Goal: Transaction & Acquisition: Purchase product/service

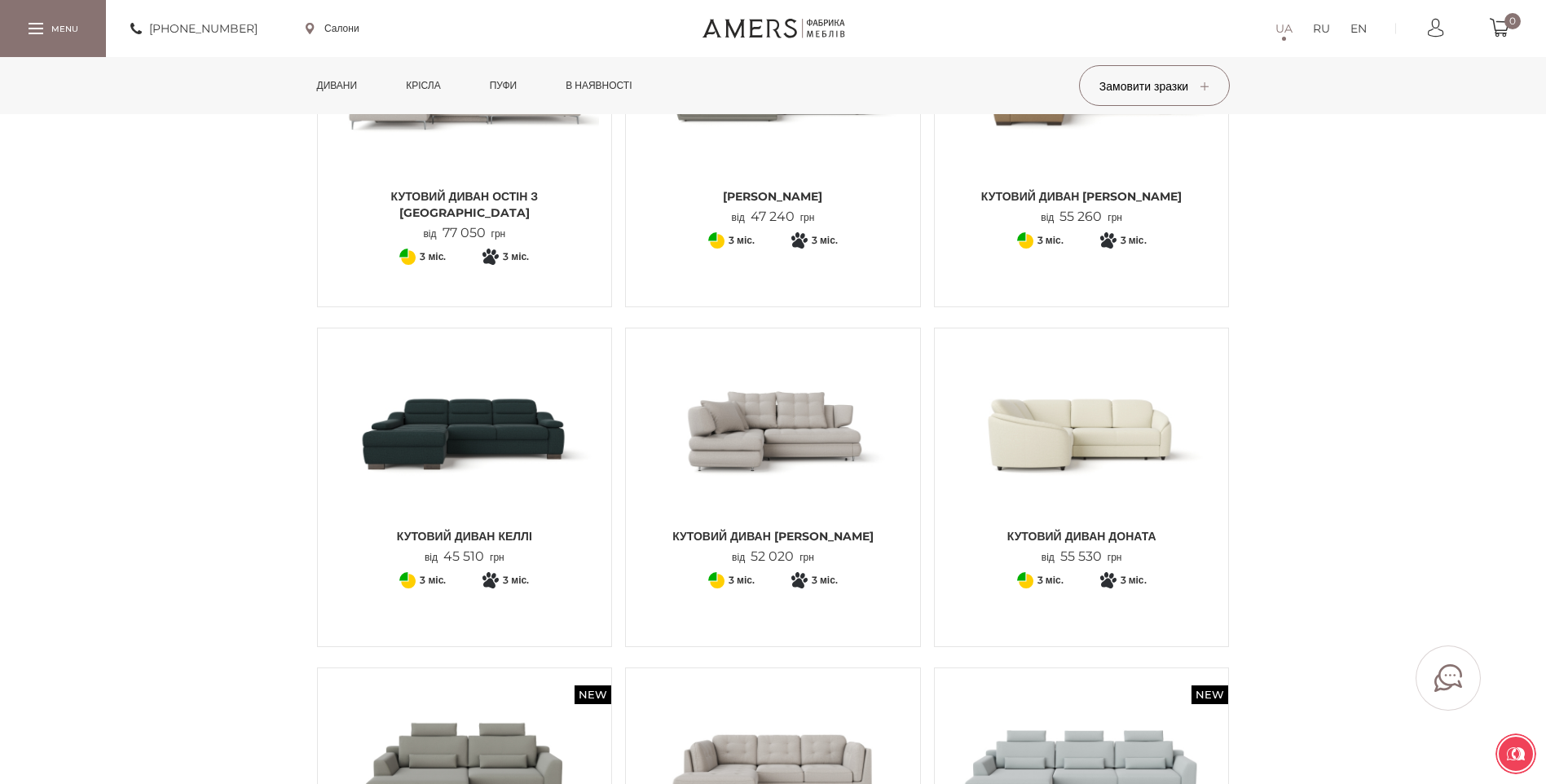
scroll to position [618, 0]
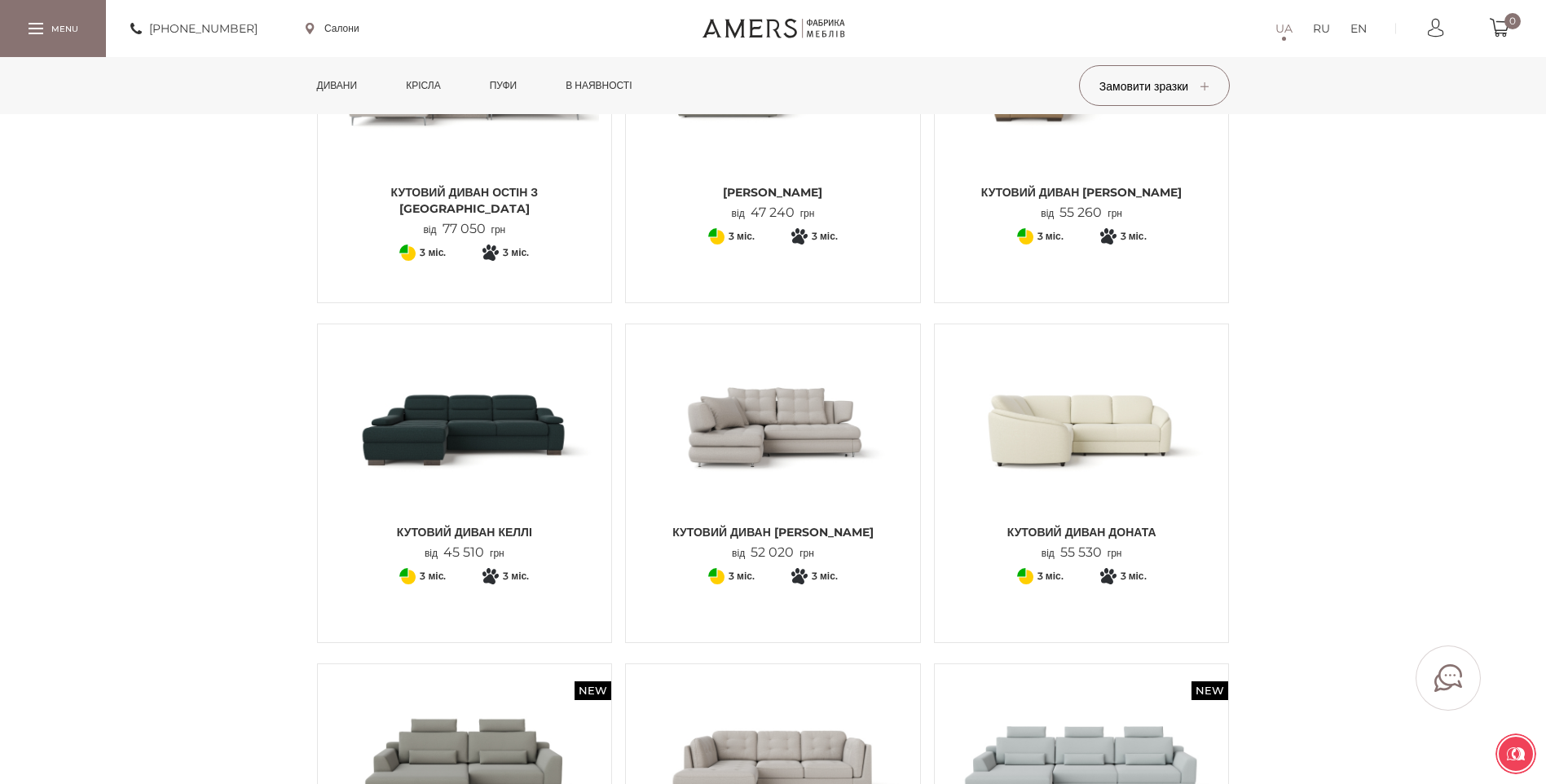
click at [1094, 423] on img at bounding box center [1082, 426] width 269 height 179
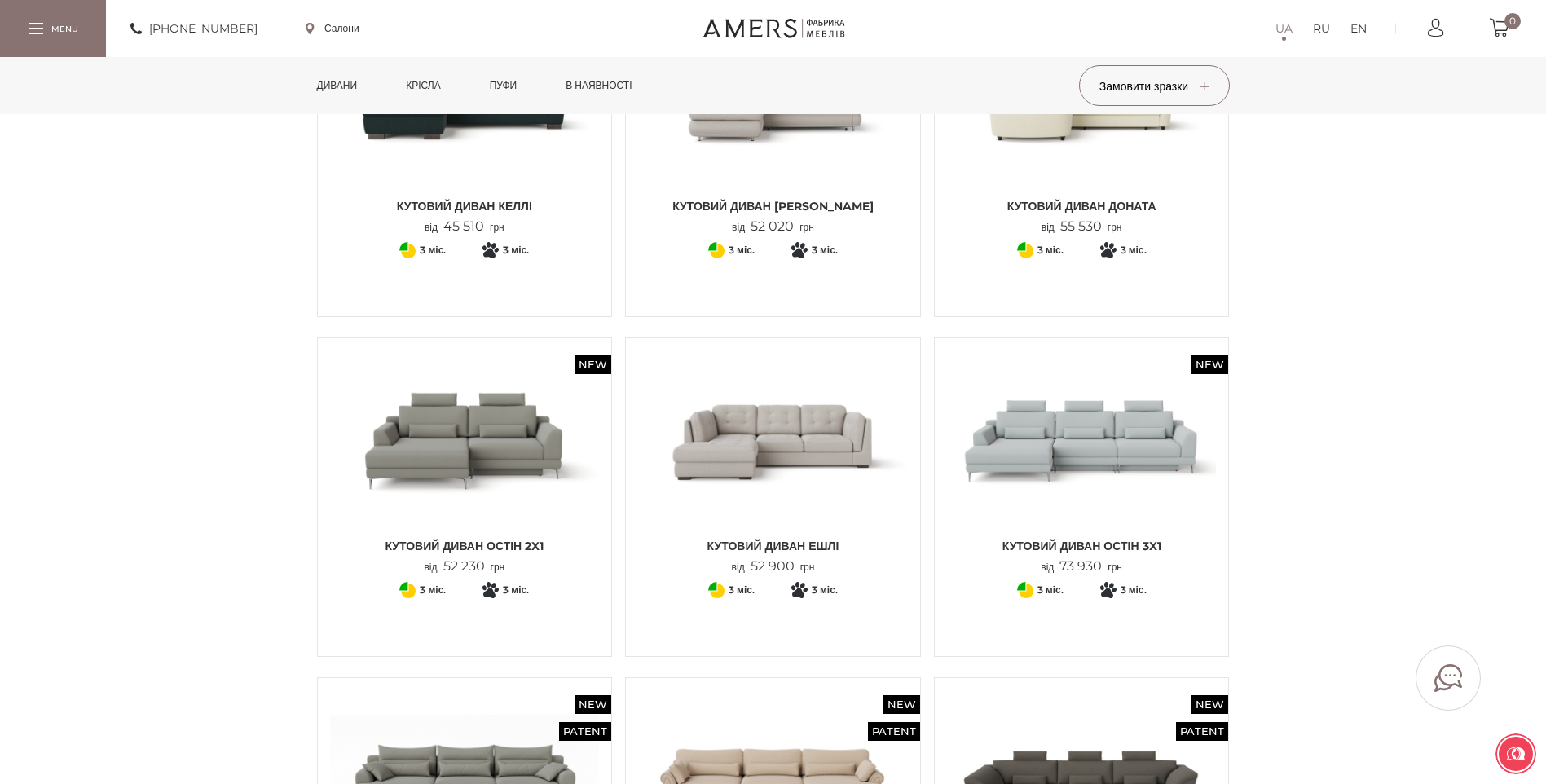
click at [1078, 138] on img at bounding box center [1082, 100] width 269 height 179
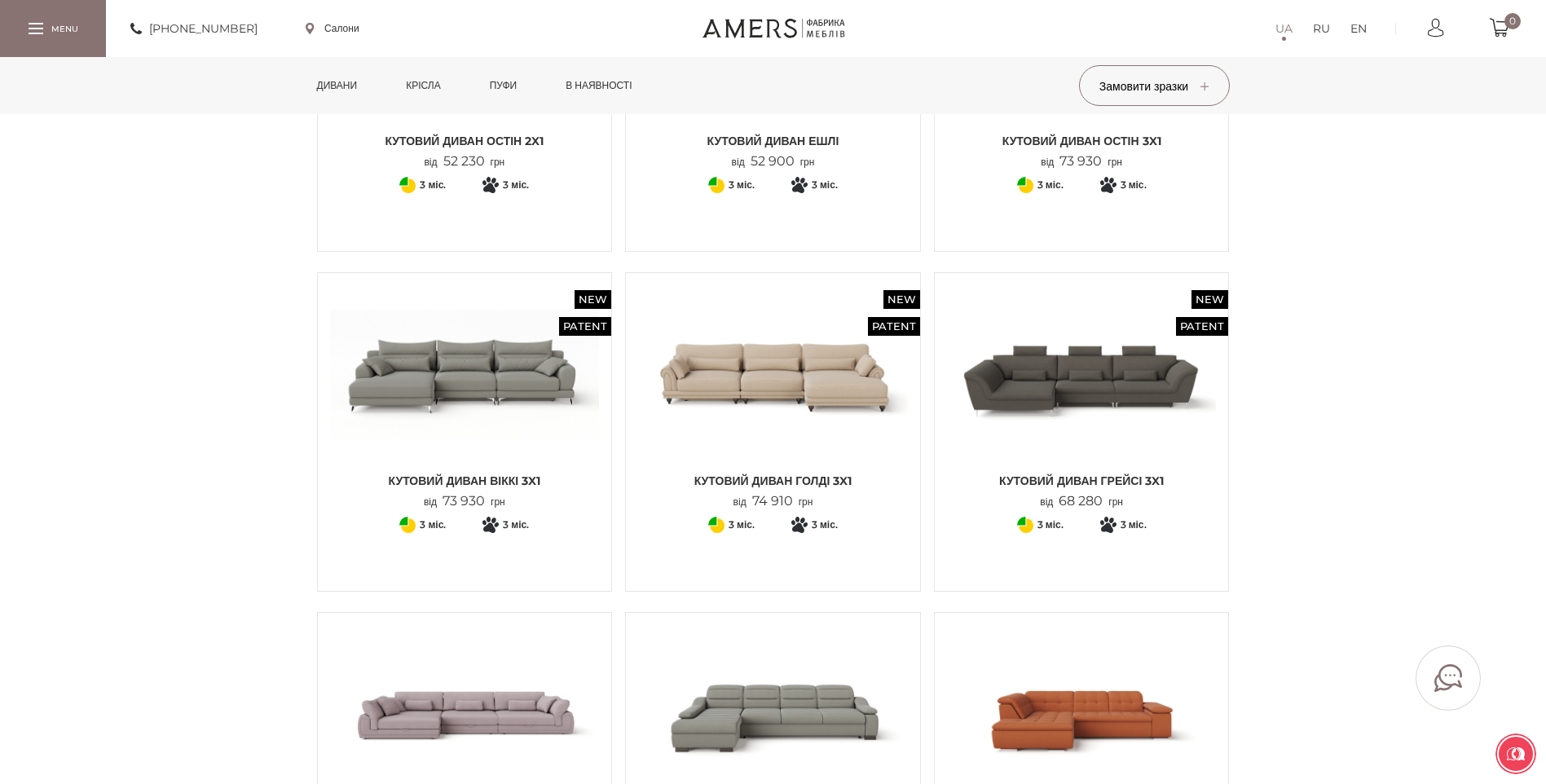
scroll to position [1352, 0]
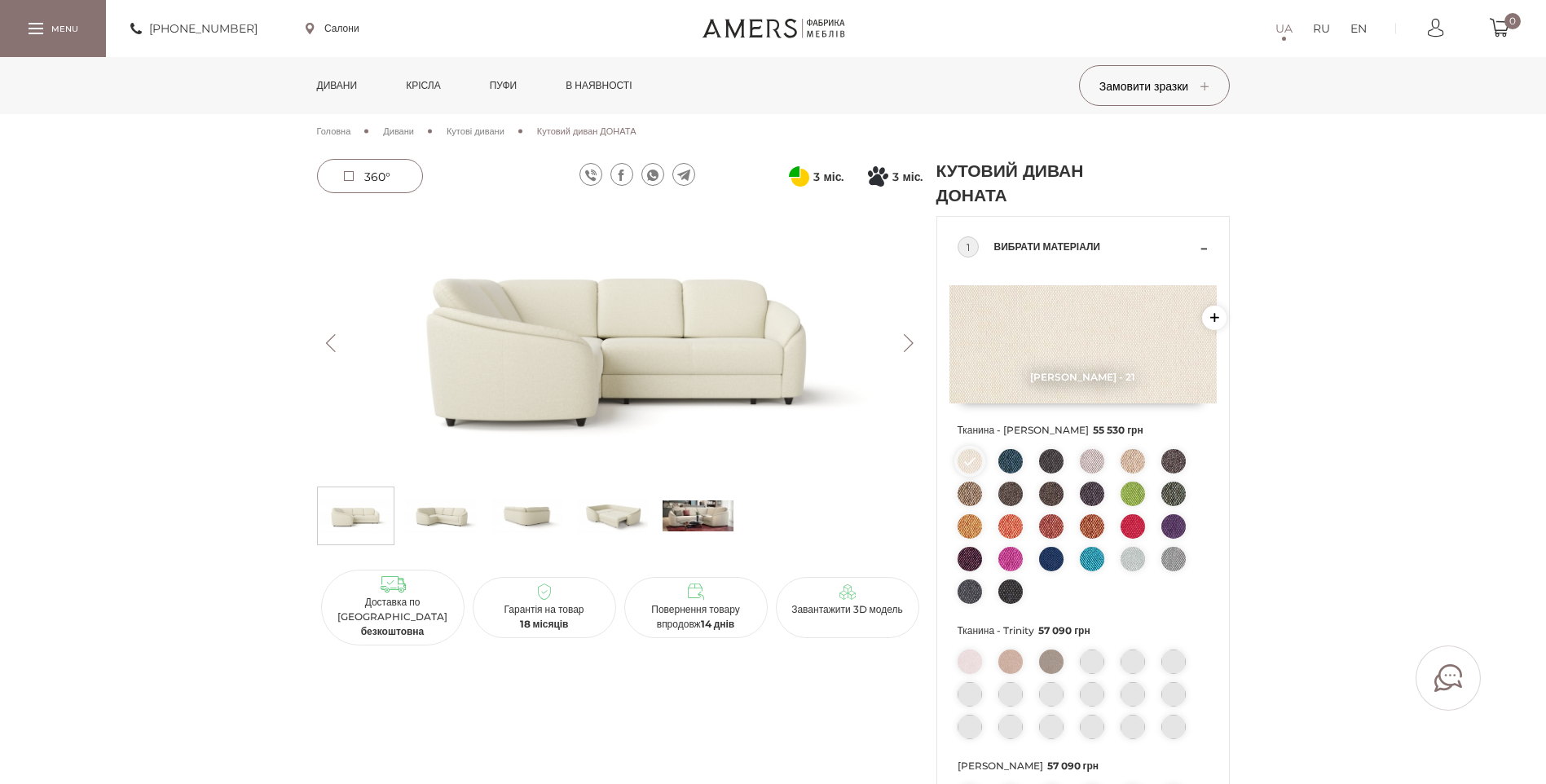
click at [753, 352] on img at bounding box center [620, 343] width 607 height 270
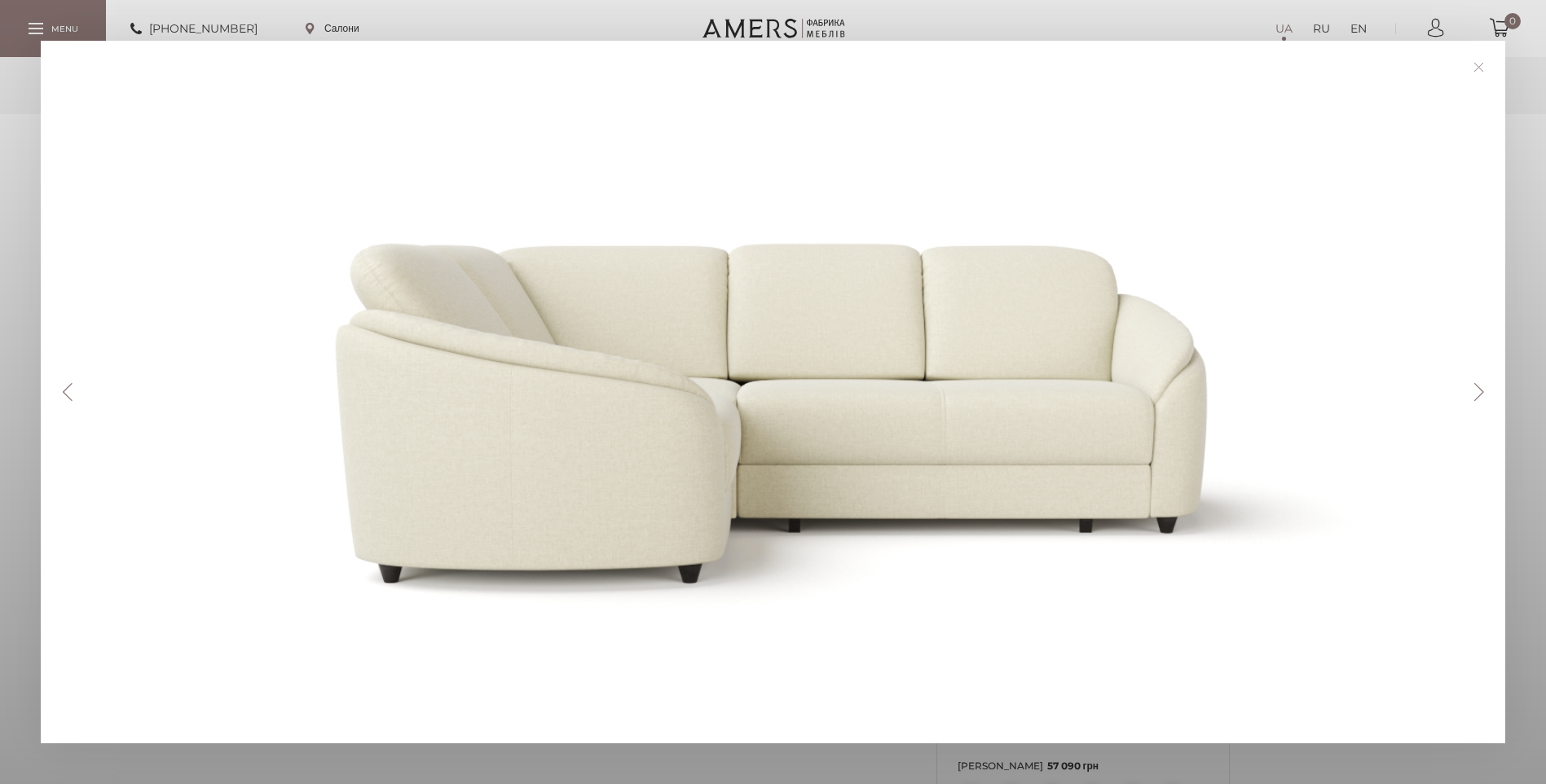
click at [1486, 386] on button "Next" at bounding box center [1479, 392] width 28 height 18
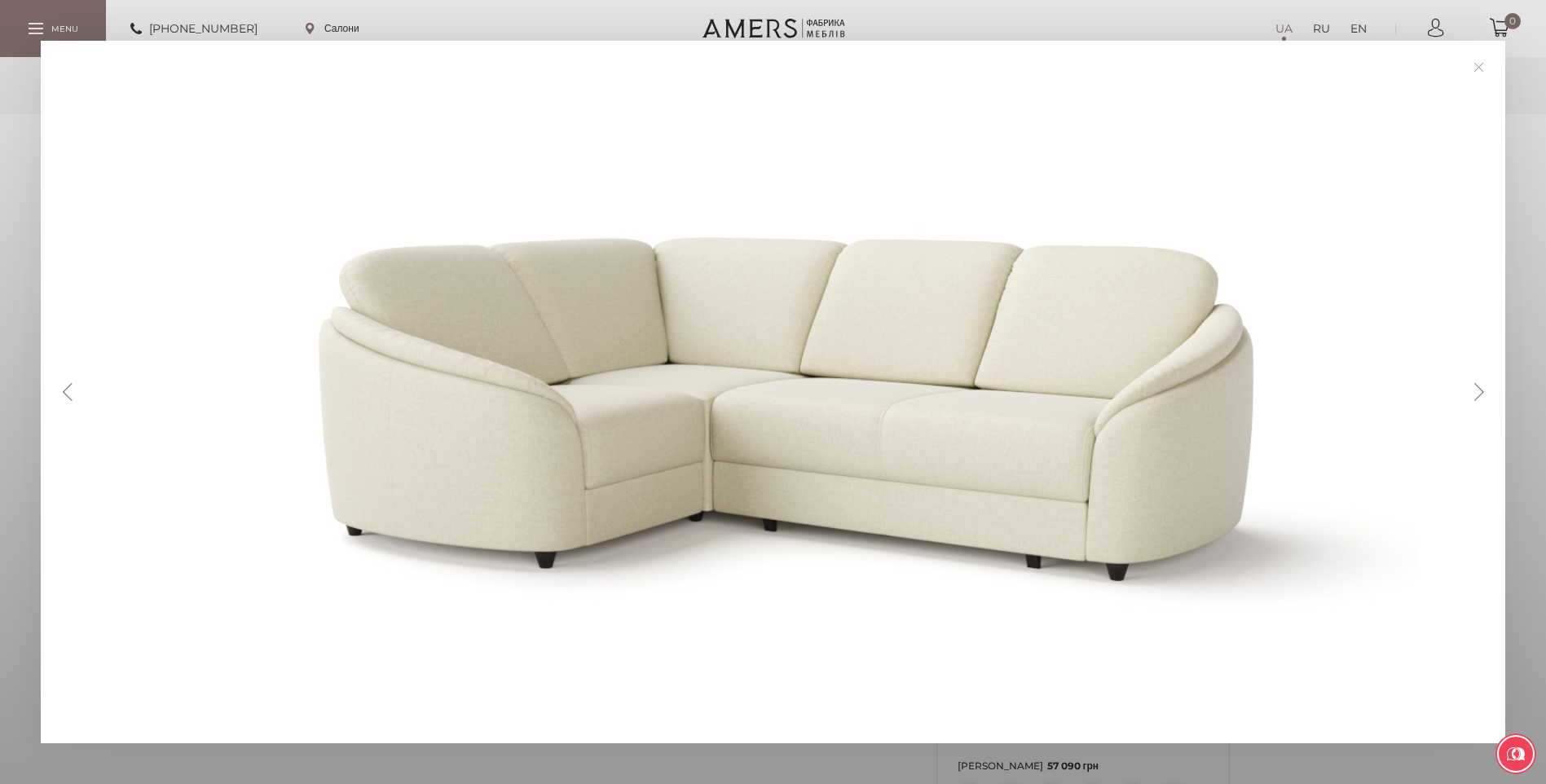
click at [1486, 393] on button "Next" at bounding box center [1479, 392] width 28 height 18
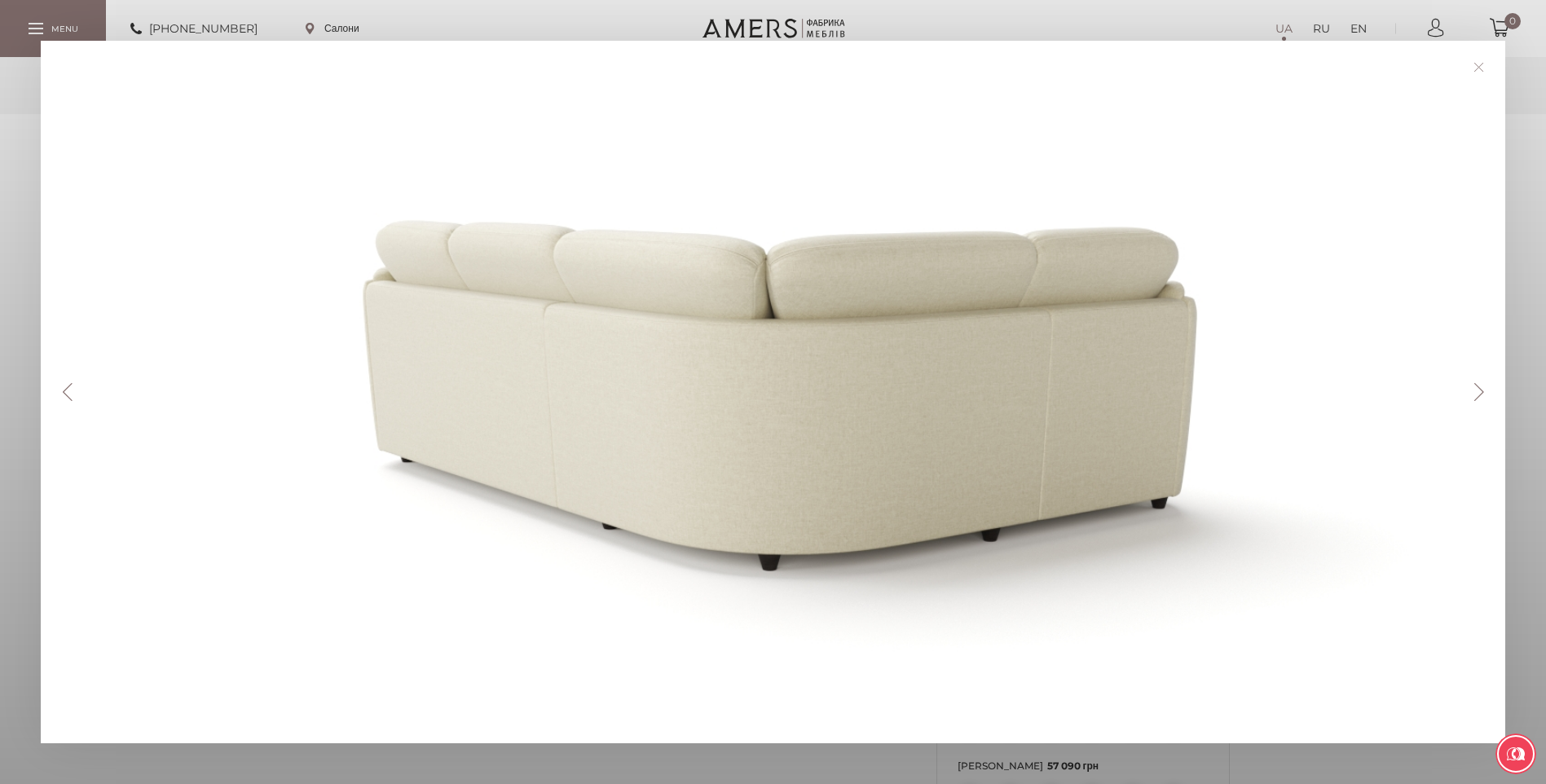
click at [1485, 393] on button "Next" at bounding box center [1479, 392] width 28 height 18
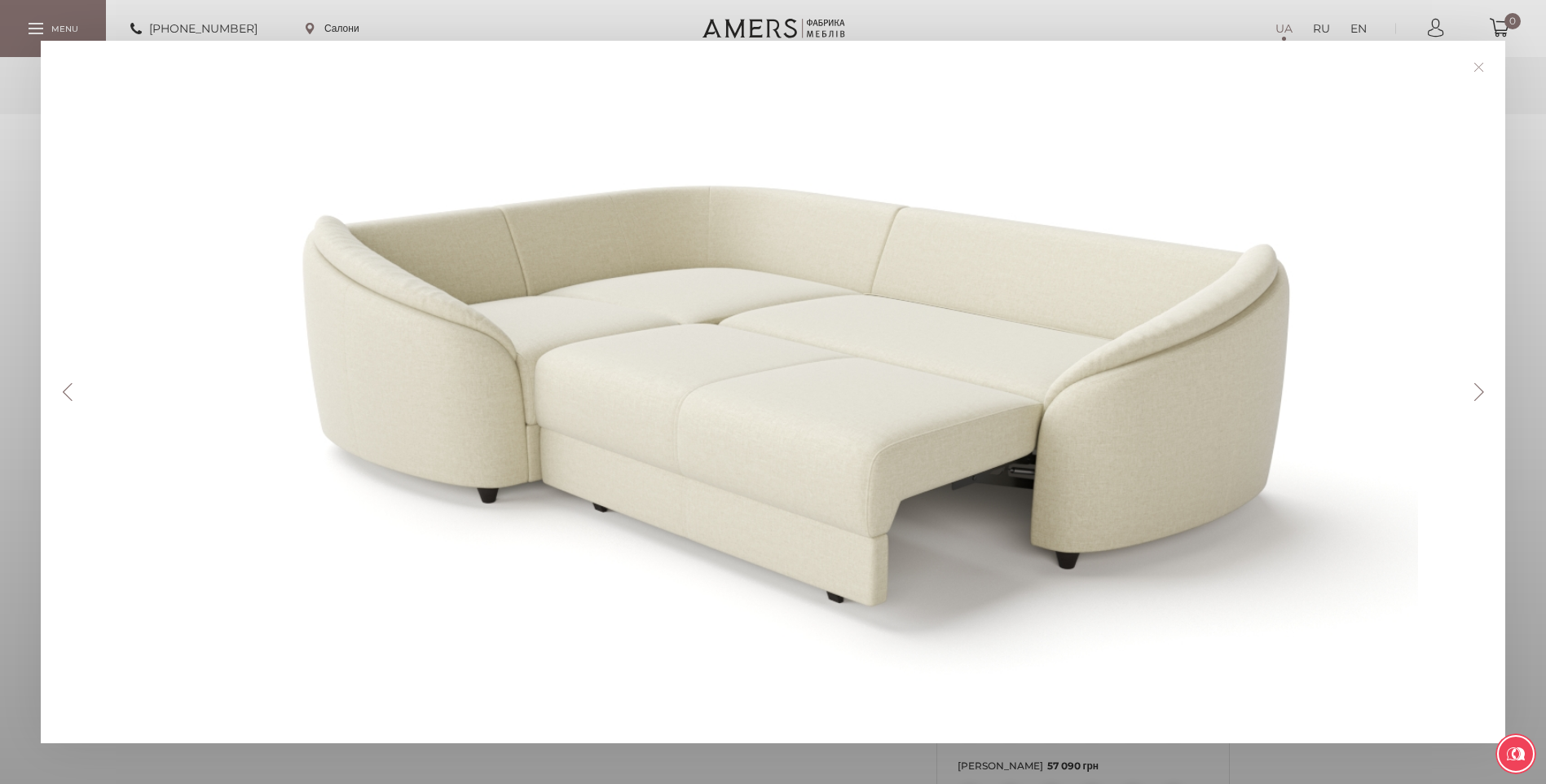
click at [1481, 392] on button "Next" at bounding box center [1479, 392] width 28 height 18
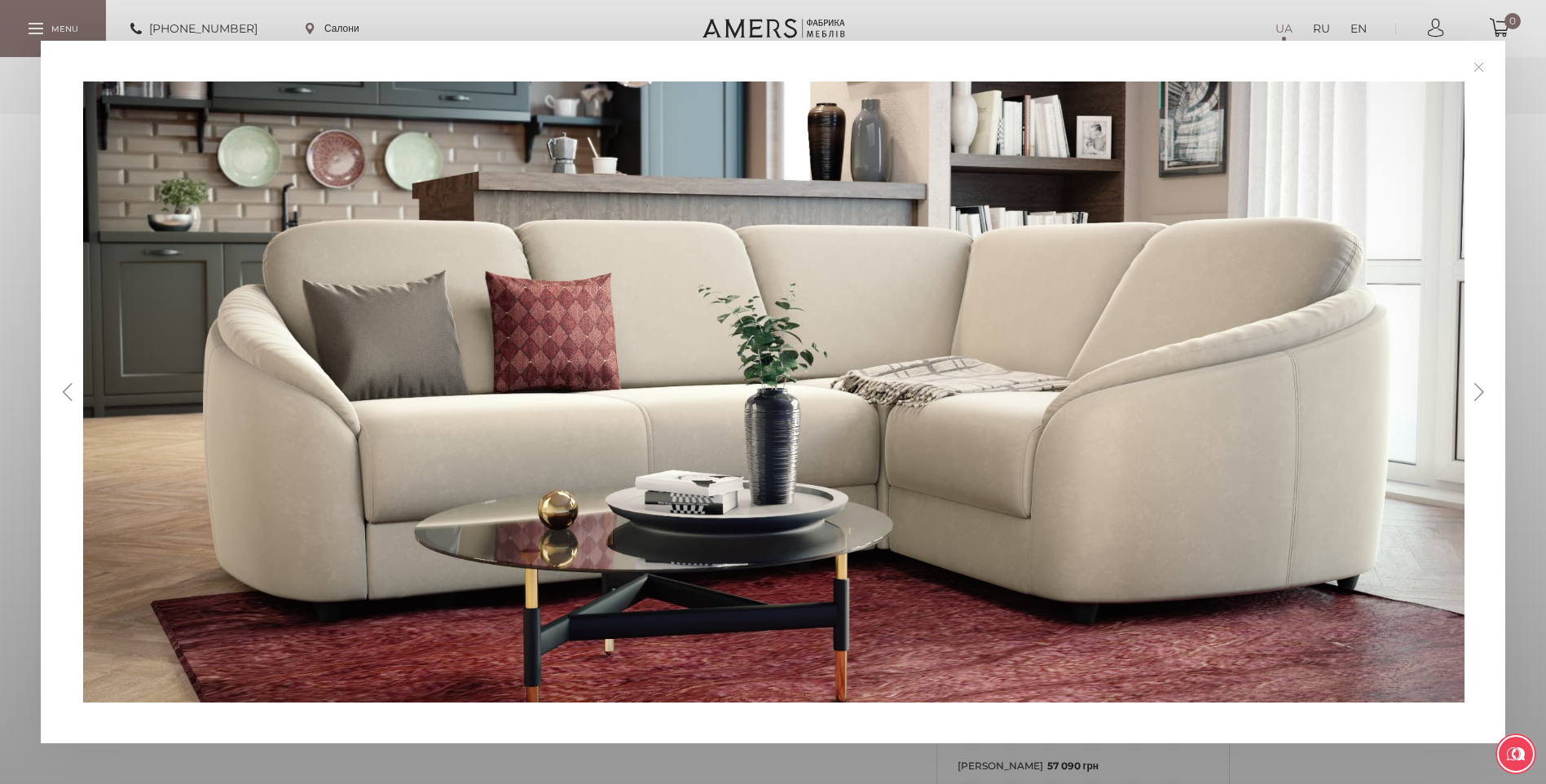
click at [1481, 391] on button "Next" at bounding box center [1479, 392] width 28 height 18
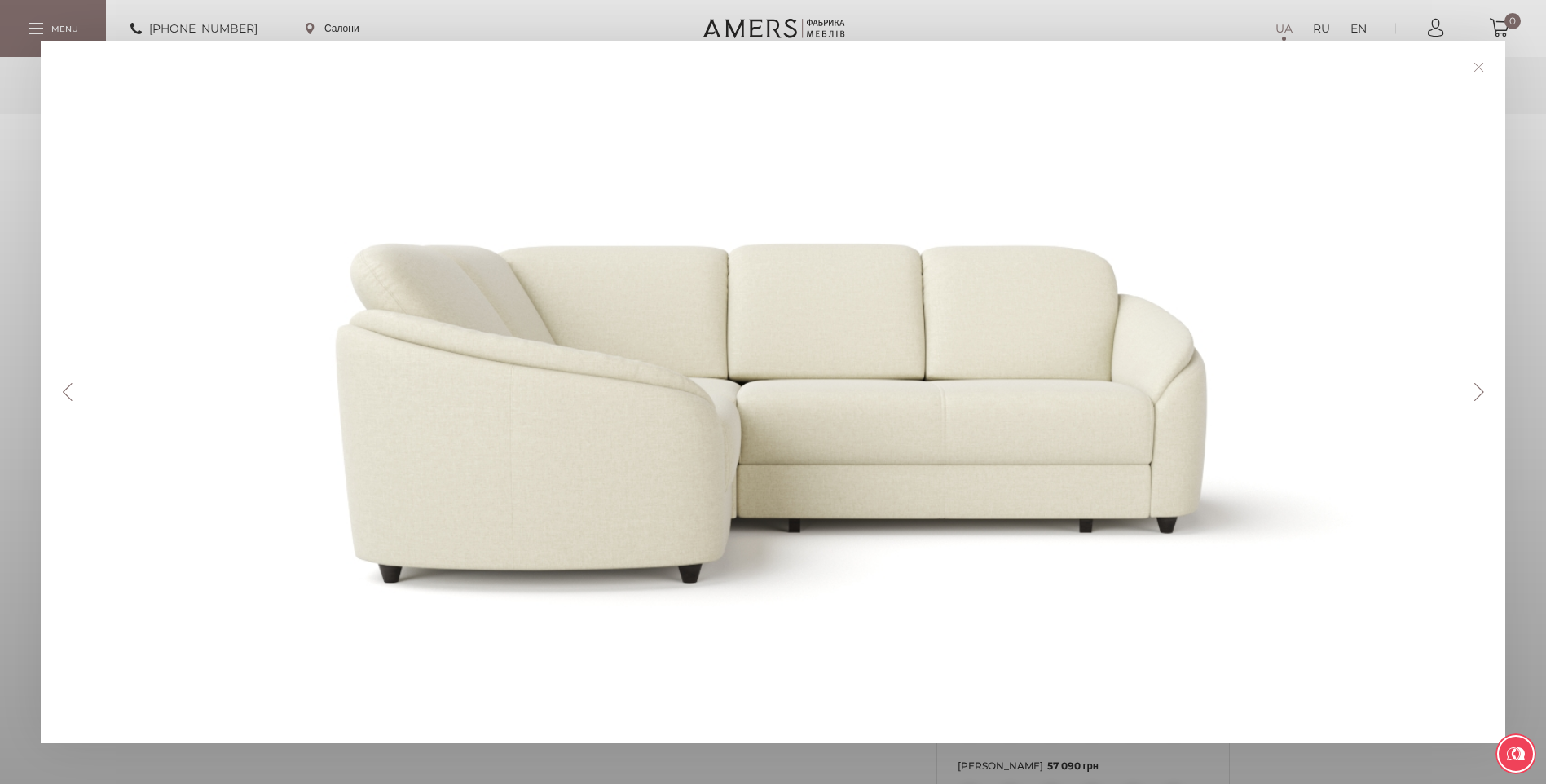
click at [1481, 391] on button "Next" at bounding box center [1479, 392] width 28 height 18
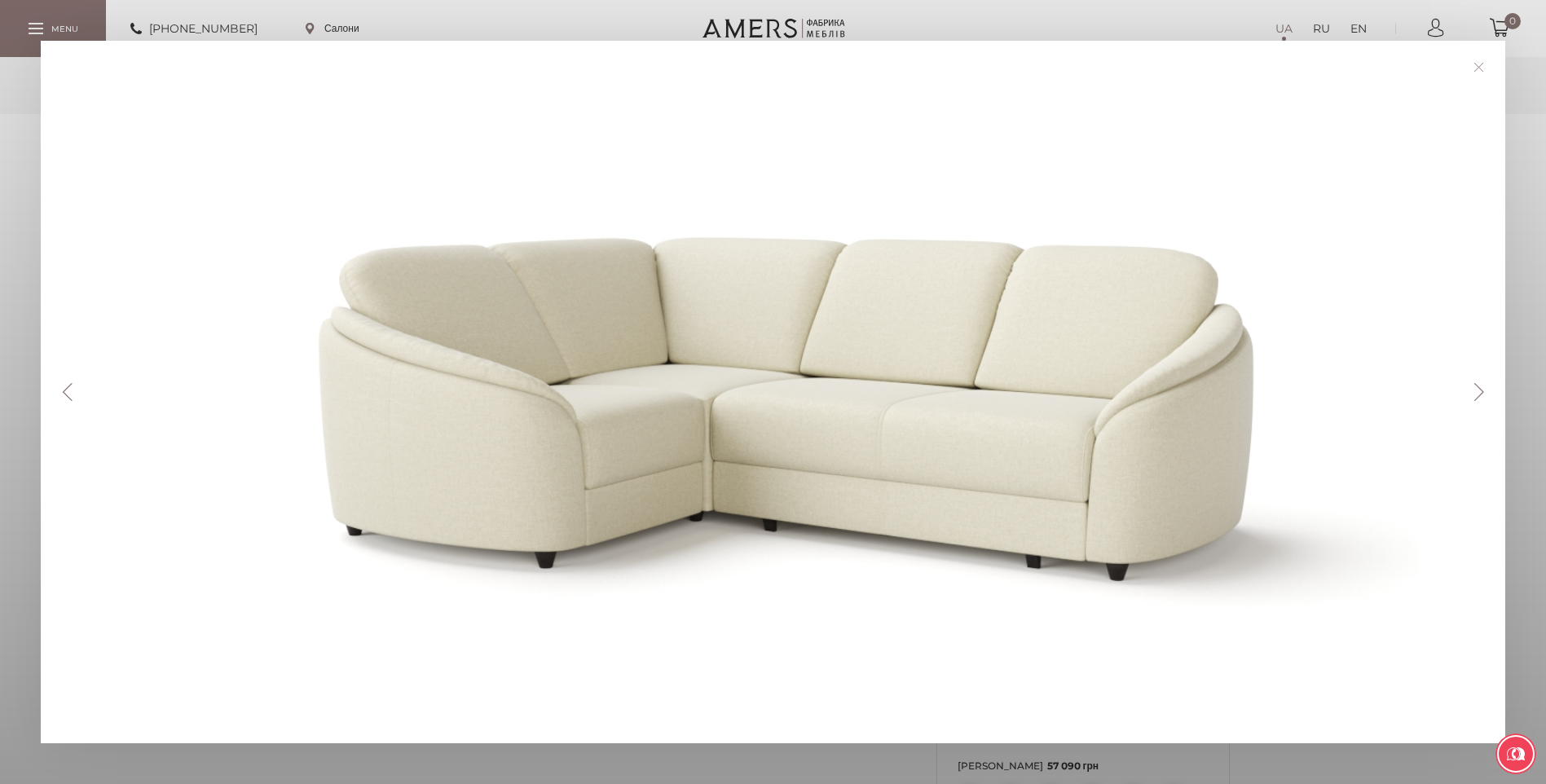
click at [1479, 65] on link at bounding box center [1479, 67] width 25 height 25
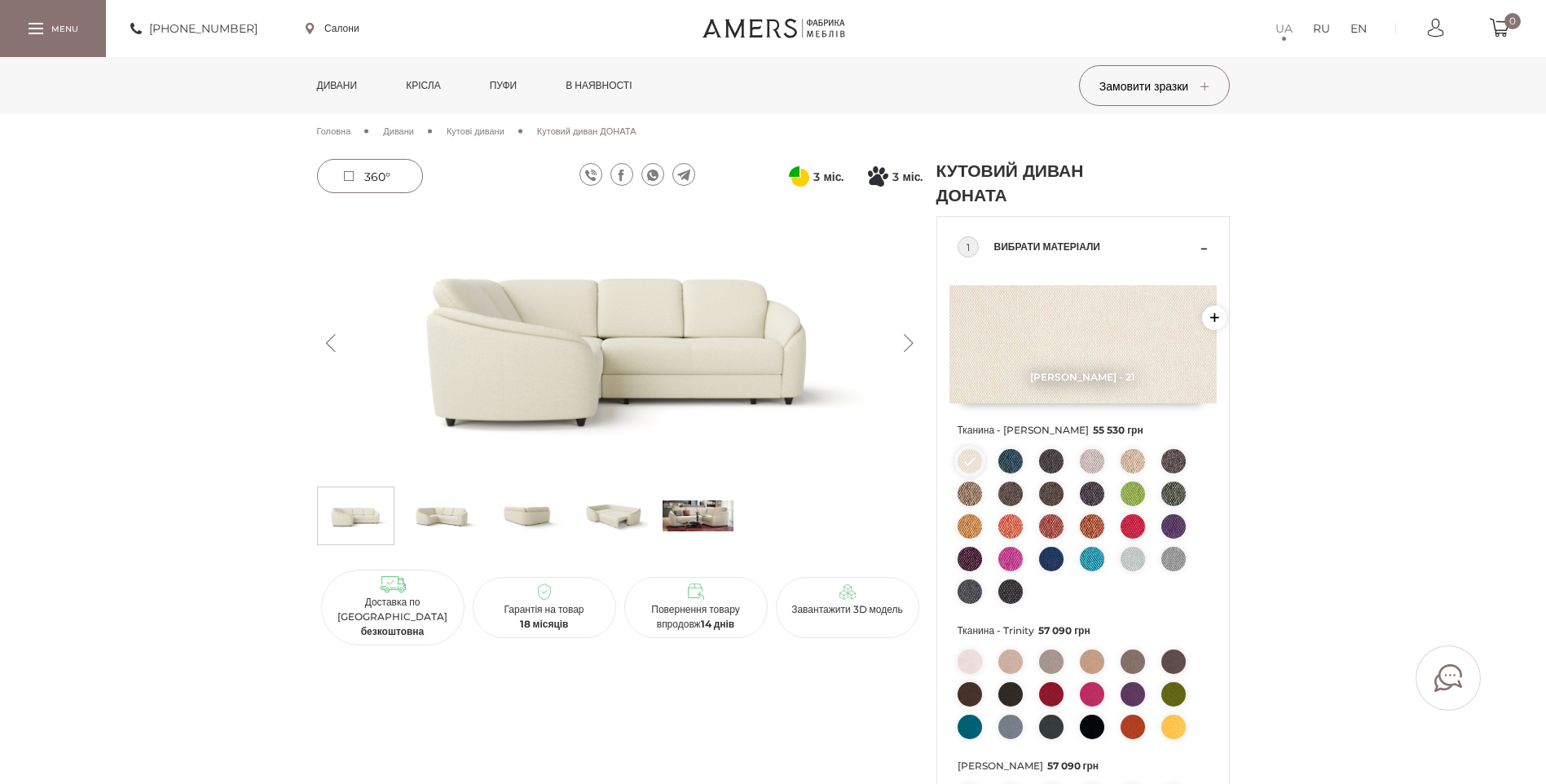
click at [1049, 453] on img at bounding box center [1051, 461] width 24 height 24
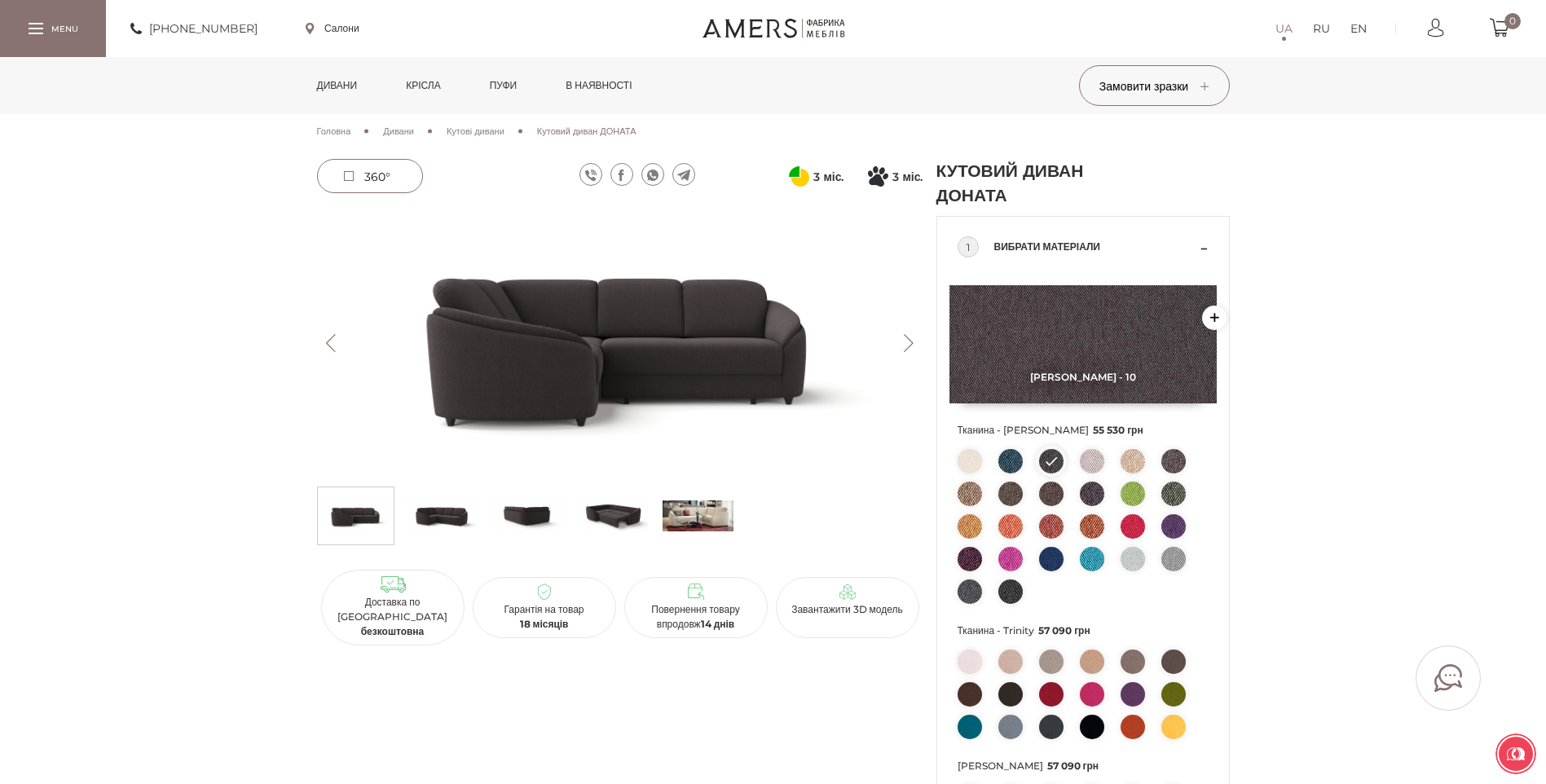
click at [1126, 461] on img at bounding box center [1132, 461] width 24 height 24
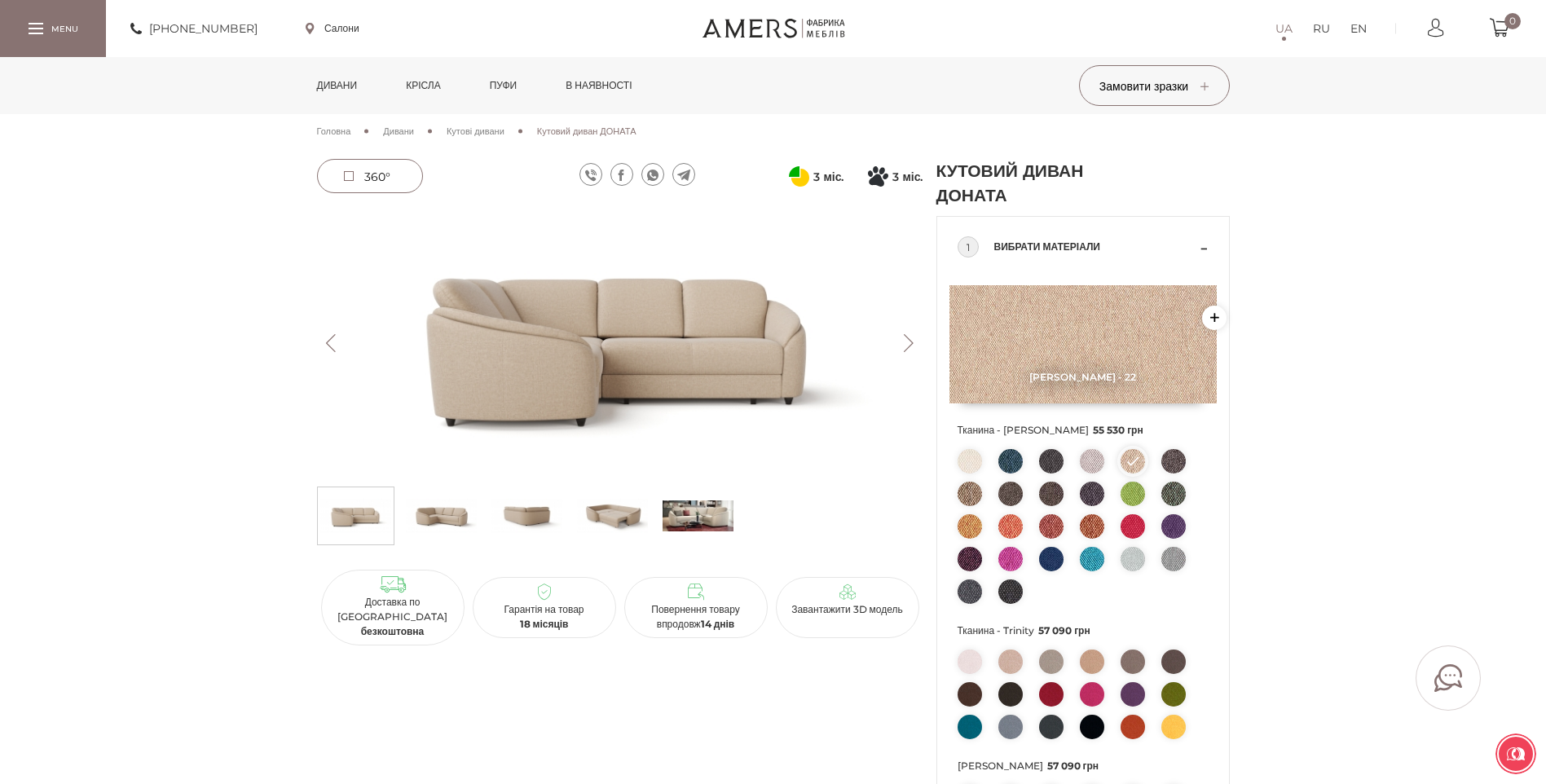
click at [1097, 460] on img at bounding box center [1092, 461] width 24 height 24
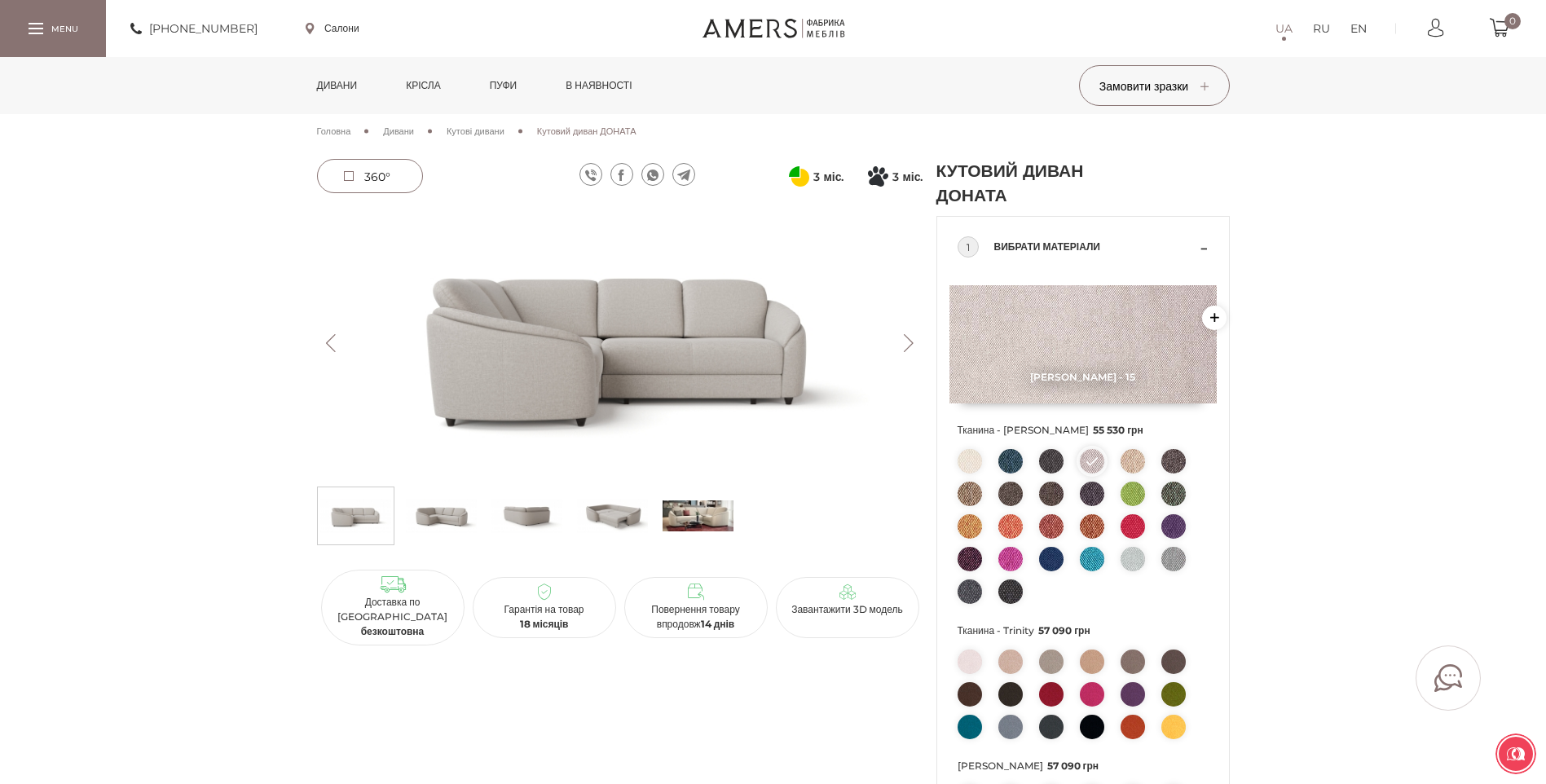
click at [1177, 491] on img at bounding box center [1173, 493] width 24 height 24
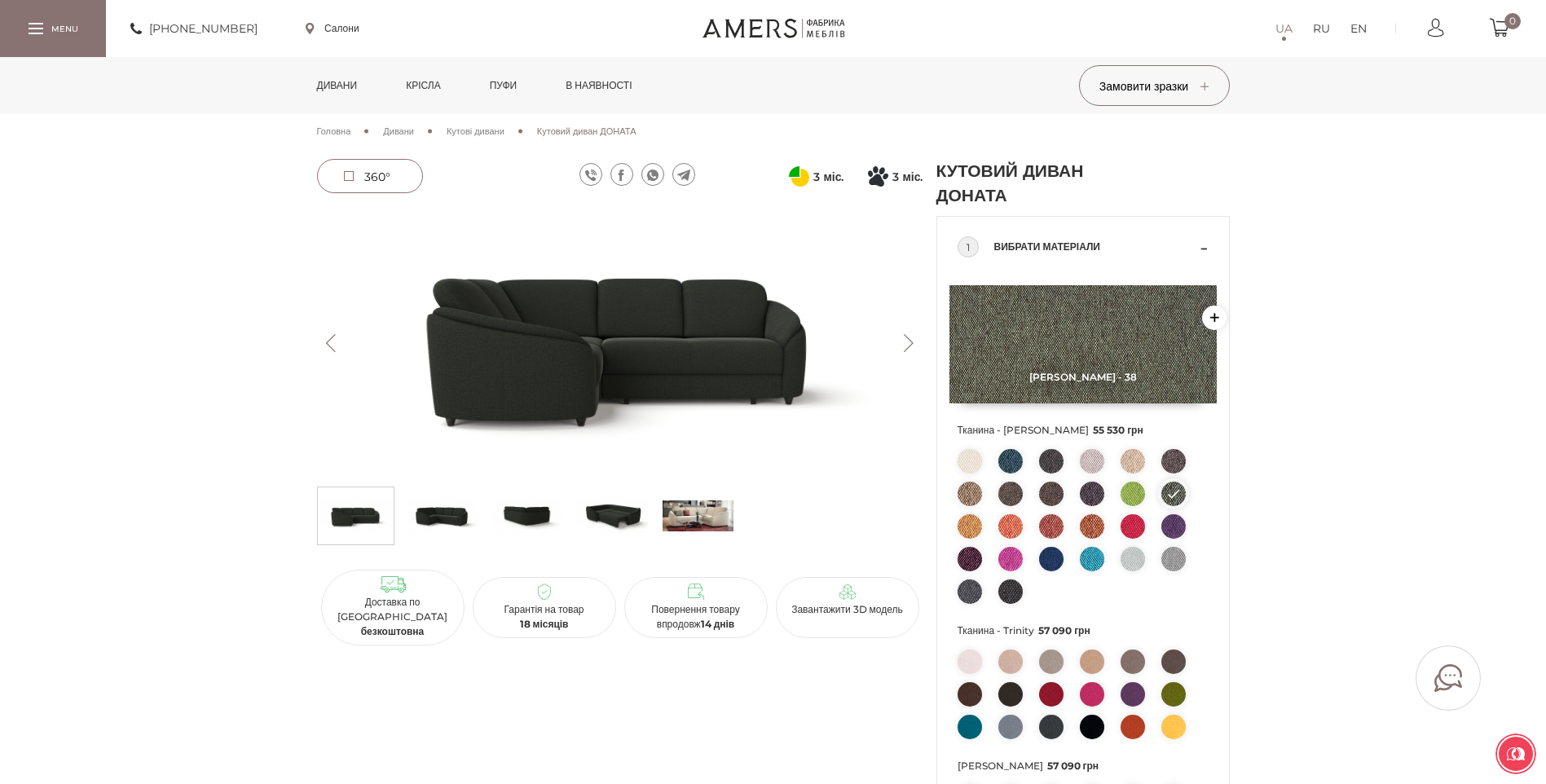
click at [1141, 491] on img at bounding box center [1132, 493] width 24 height 24
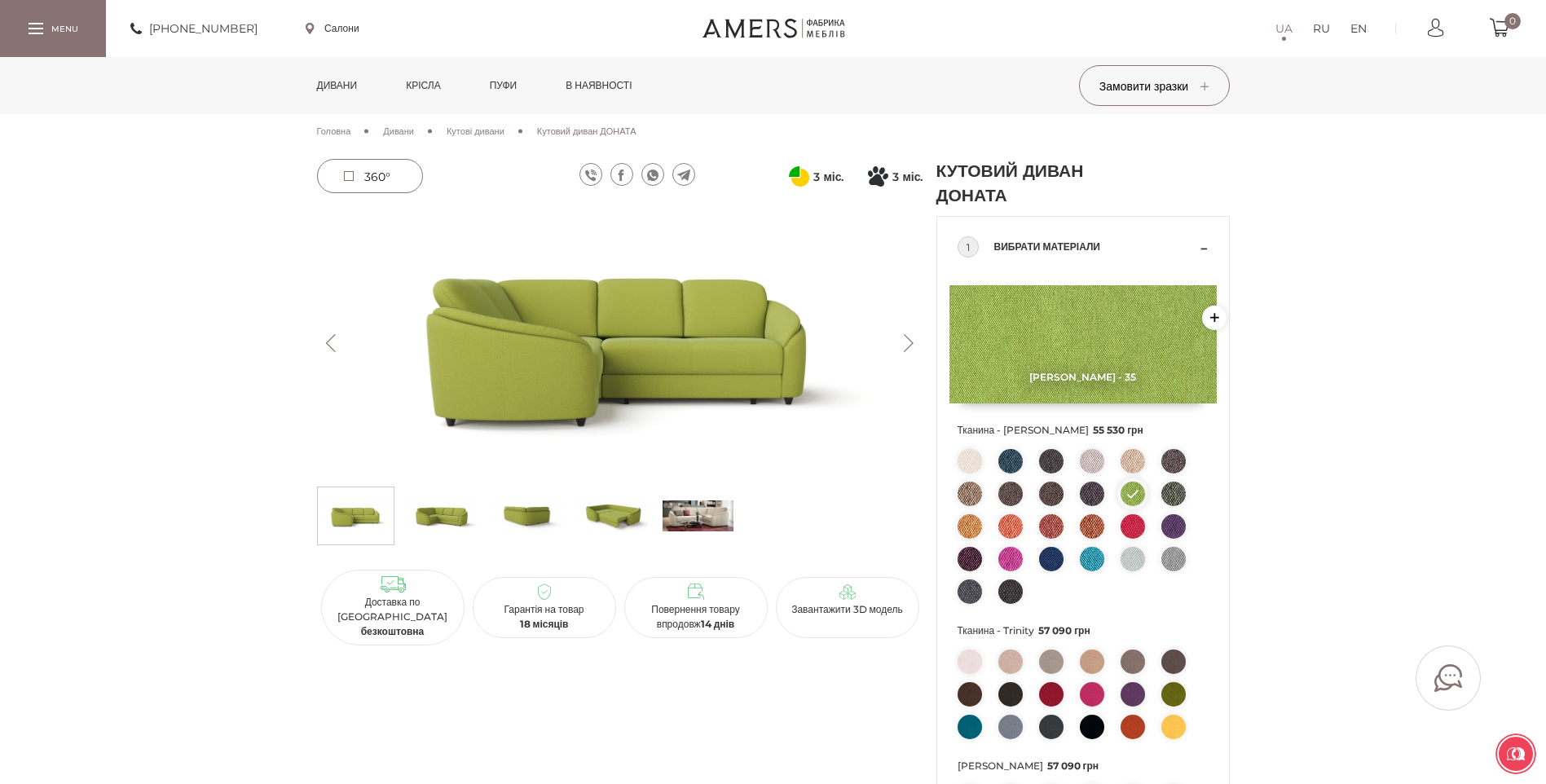
click at [1127, 530] on img at bounding box center [1132, 525] width 24 height 24
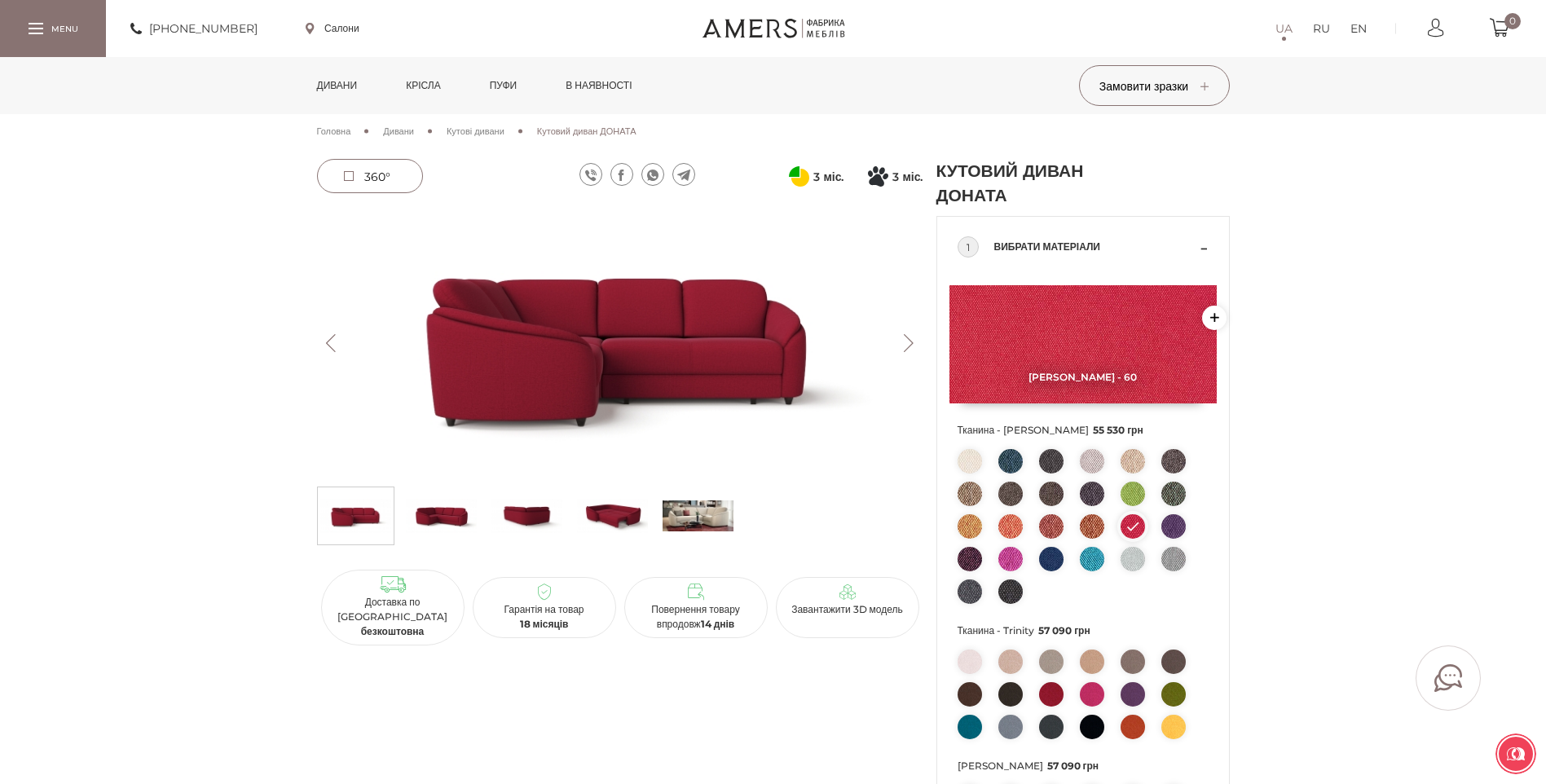
click at [1130, 554] on img at bounding box center [1132, 559] width 24 height 24
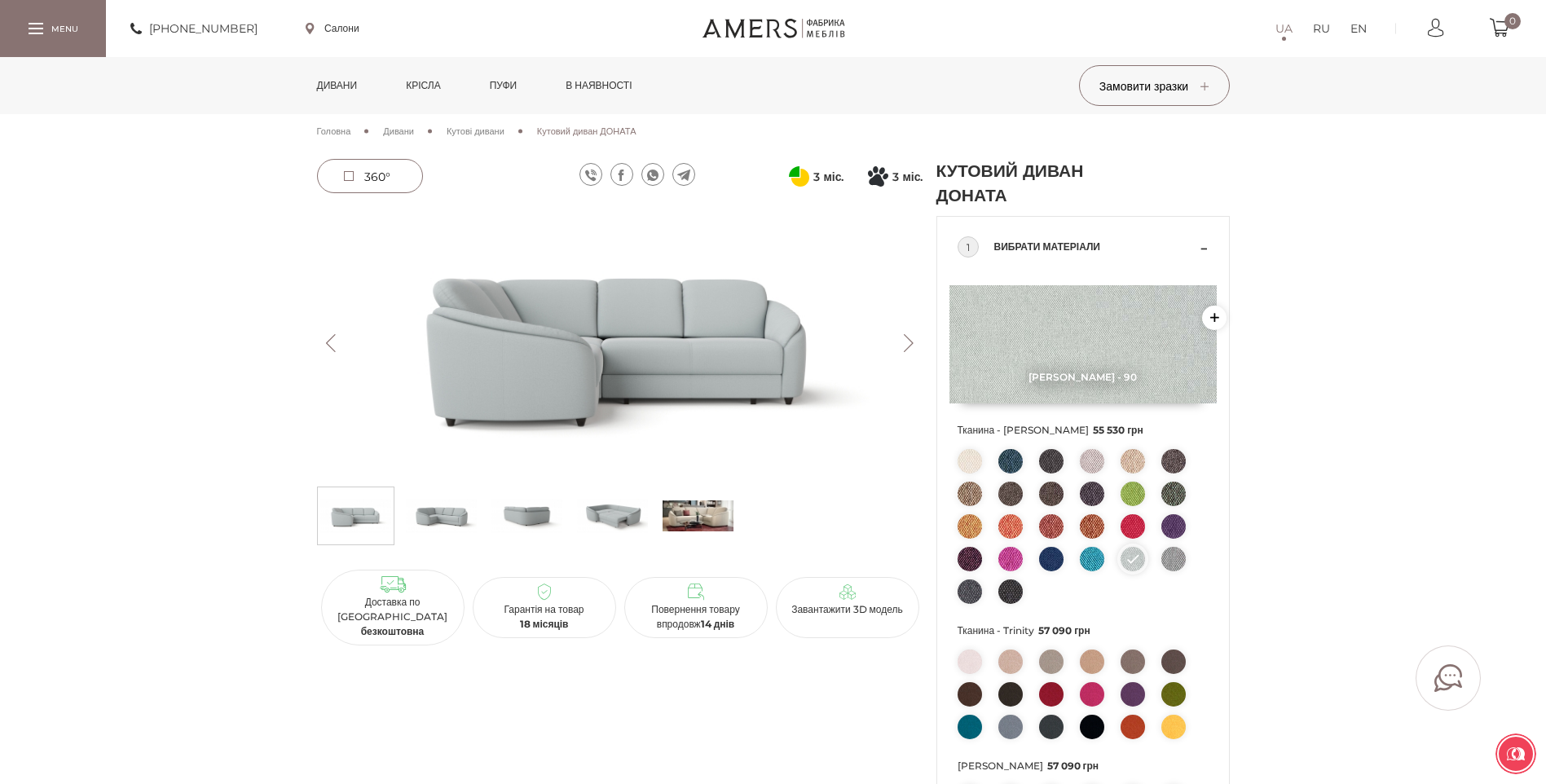
click at [1008, 588] on img at bounding box center [1010, 591] width 24 height 24
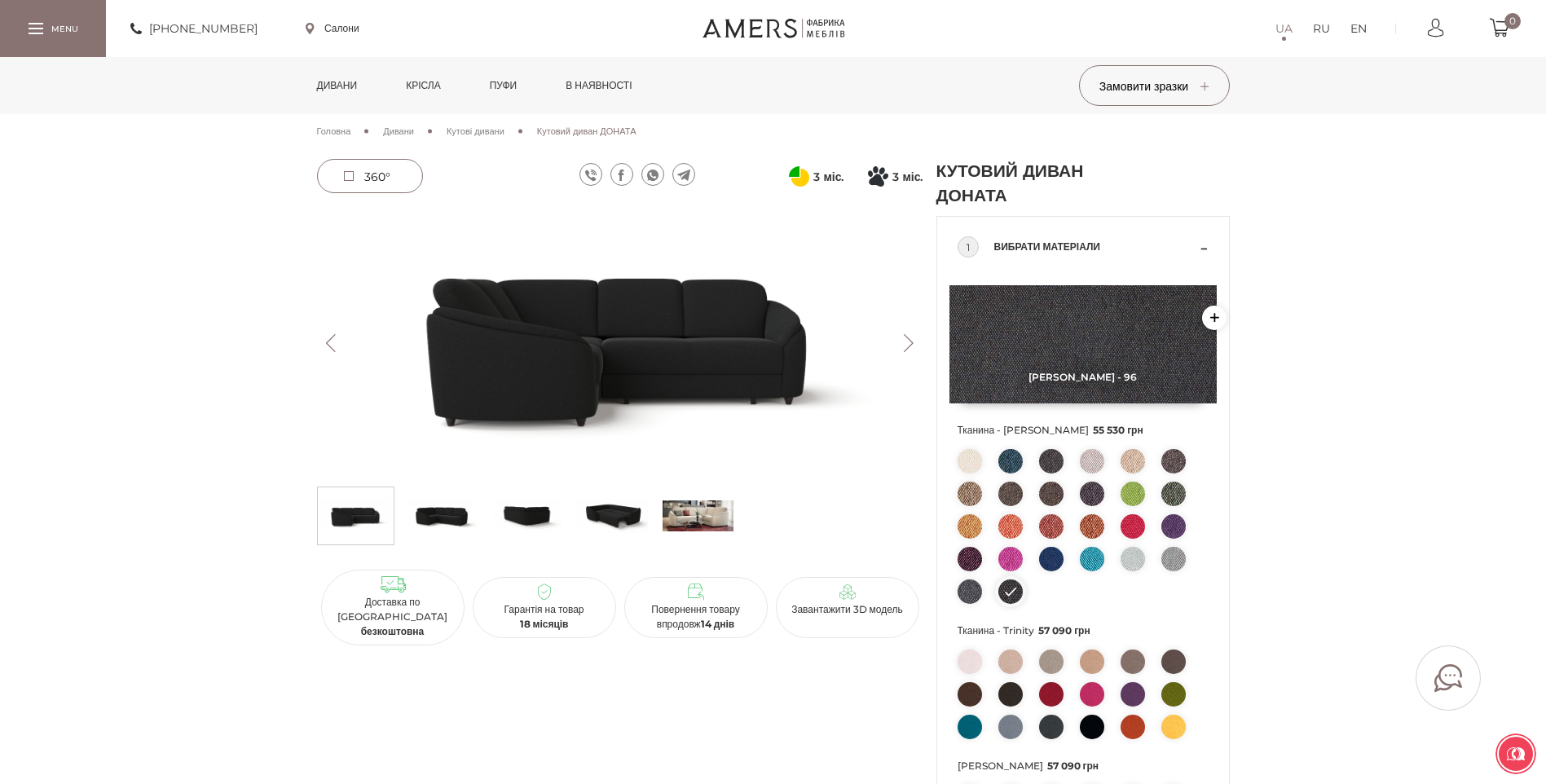
click at [973, 589] on img at bounding box center [969, 591] width 24 height 24
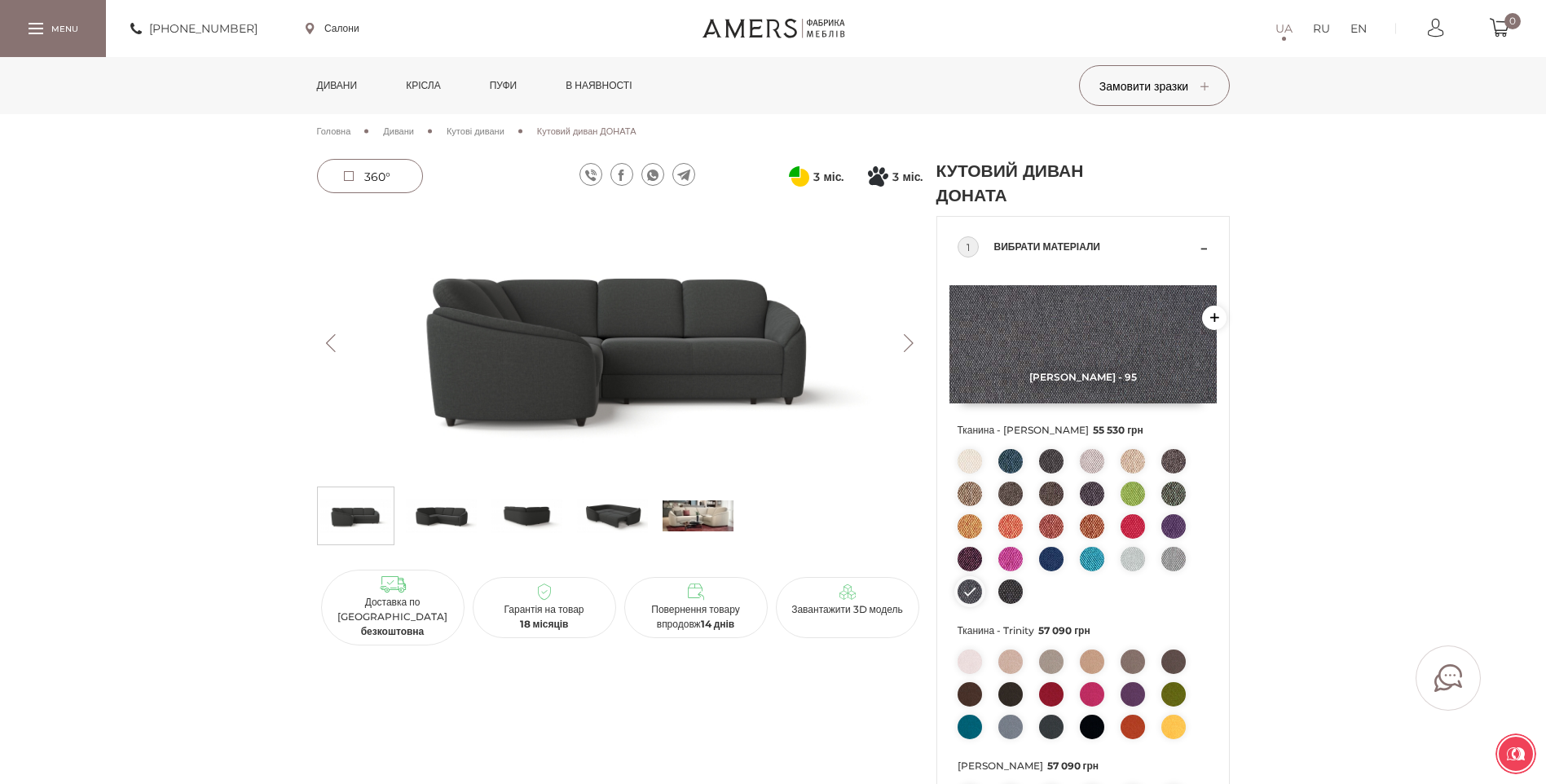
click at [967, 559] on img at bounding box center [969, 559] width 24 height 24
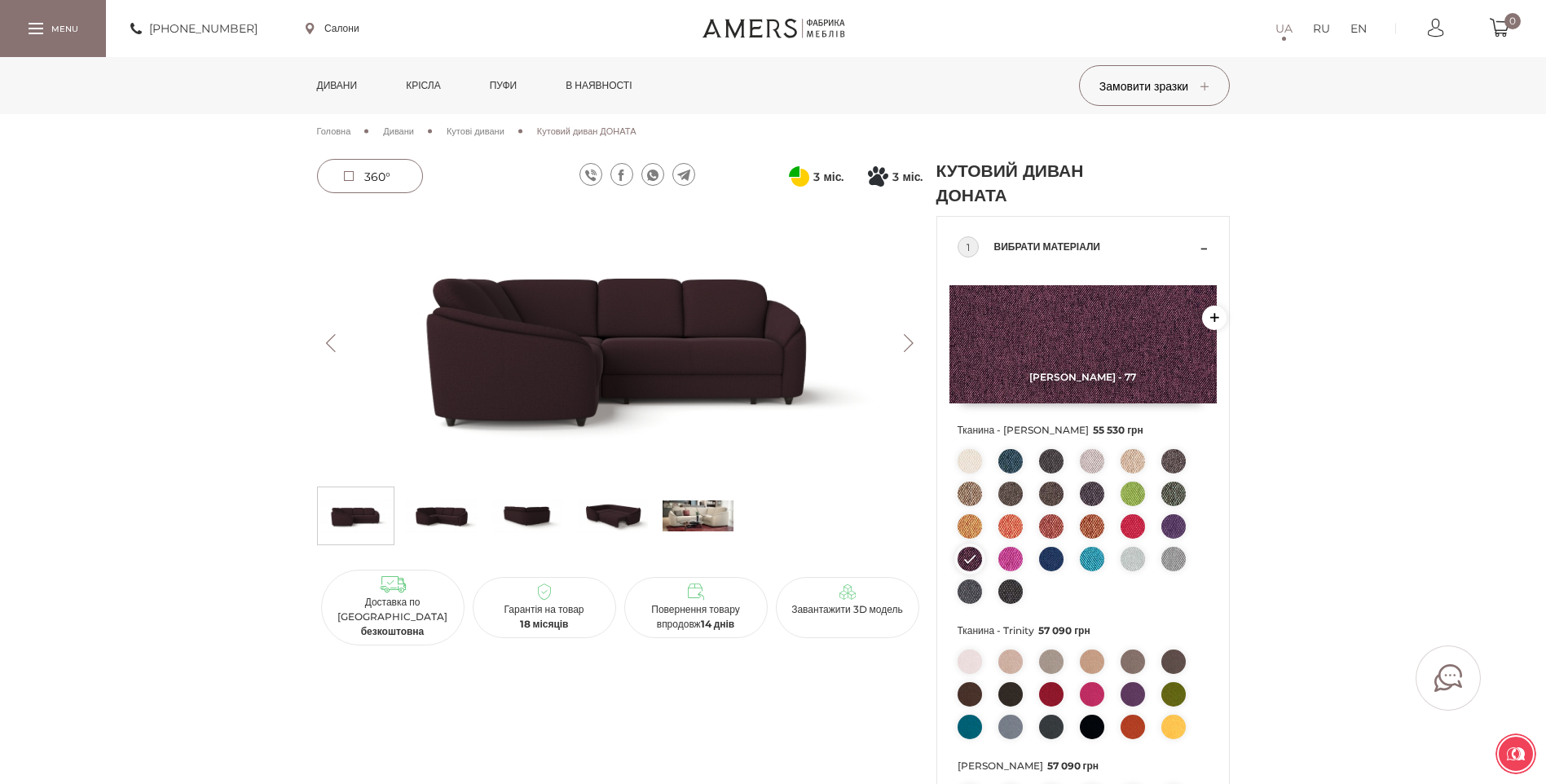
click at [901, 341] on button "Next" at bounding box center [909, 343] width 28 height 18
